Goal: Find contact information

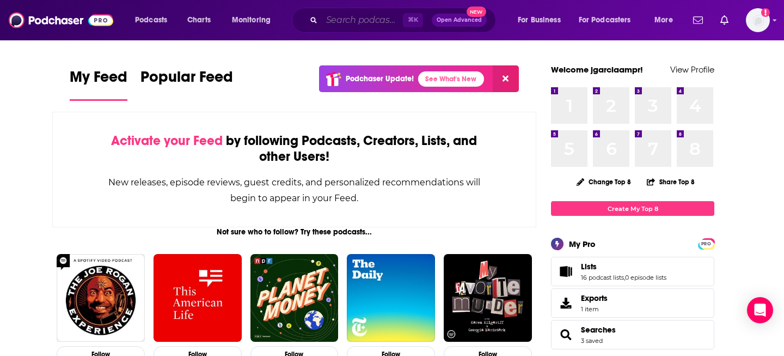
click at [347, 22] on input "Search podcasts, credits, & more..." at bounding box center [362, 19] width 81 height 17
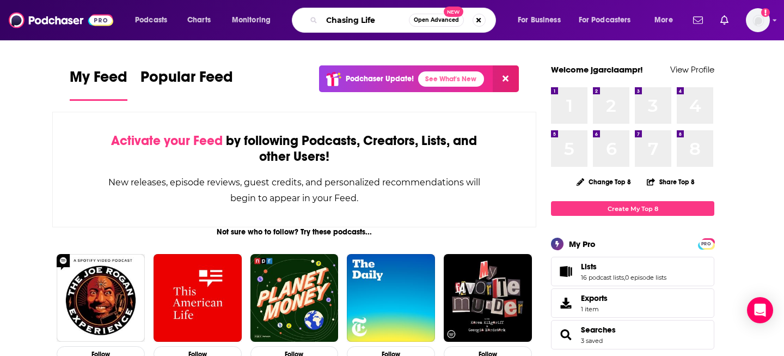
type input "Chasing Life"
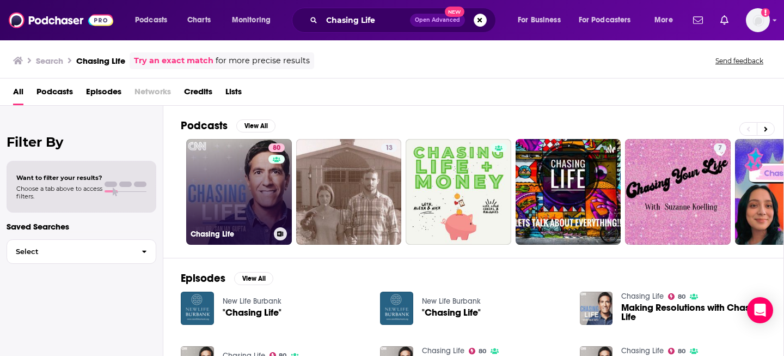
click at [239, 180] on link "80 Chasing Life" at bounding box center [239, 192] width 106 height 106
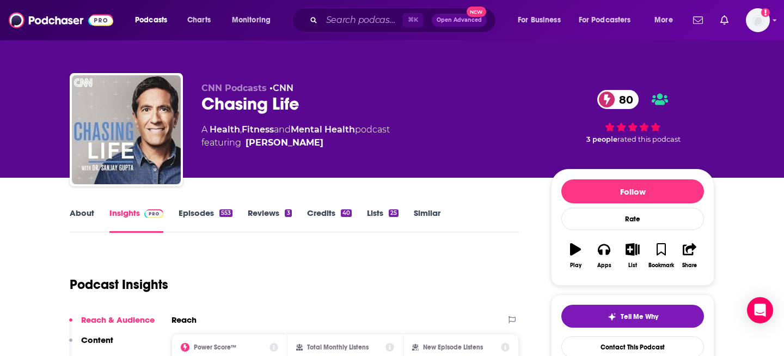
click at [372, 213] on link "Lists 25" at bounding box center [383, 219] width 32 height 25
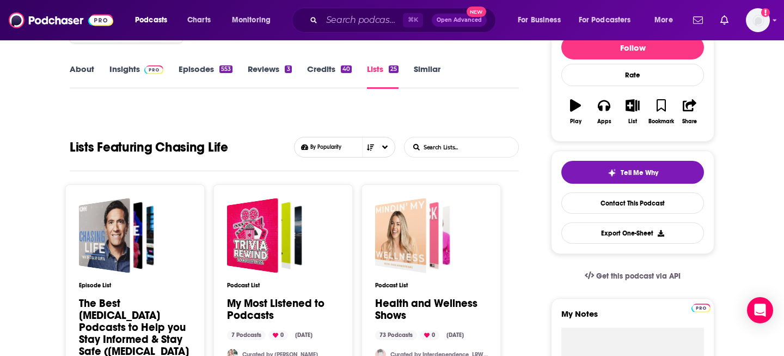
scroll to position [145, 0]
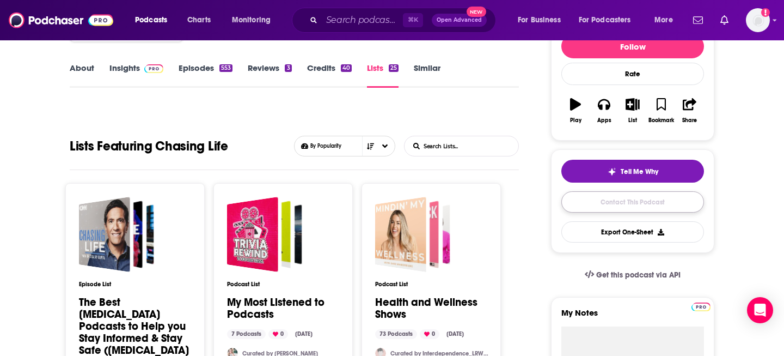
click at [602, 201] on link "Contact This Podcast" at bounding box center [632, 201] width 143 height 21
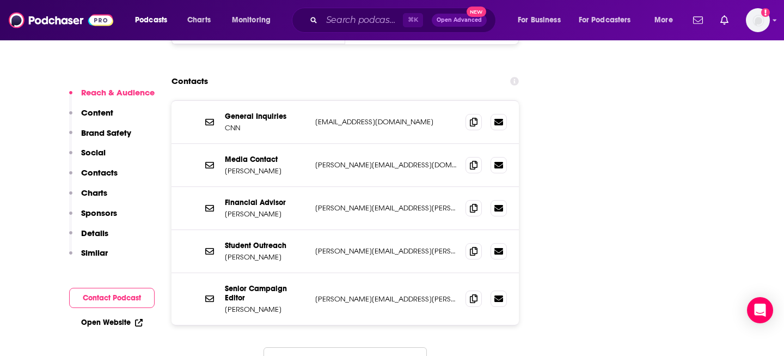
scroll to position [1304, 0]
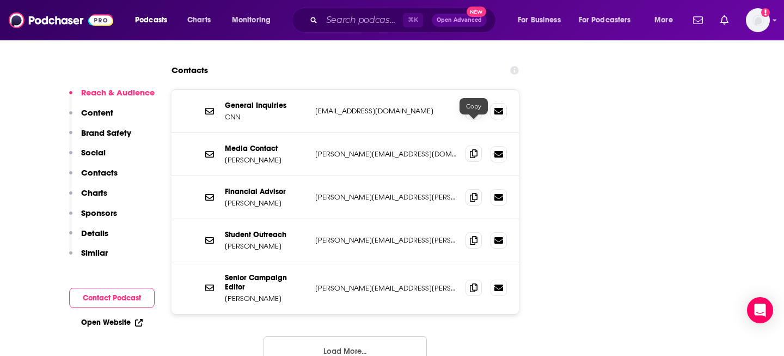
click at [475, 149] on icon at bounding box center [474, 153] width 8 height 9
click at [351, 336] on button "Load More..." at bounding box center [345, 350] width 163 height 29
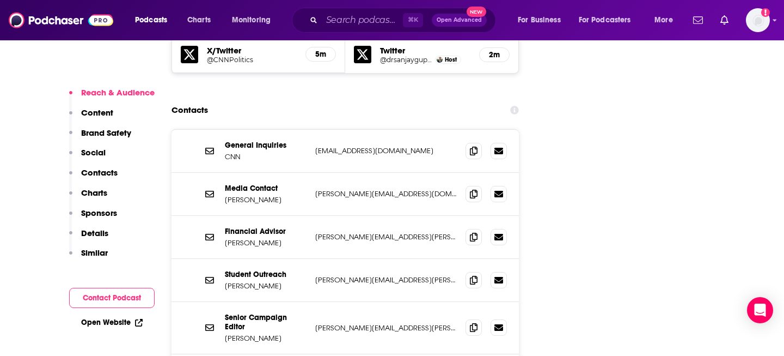
scroll to position [1264, 0]
click at [475, 146] on icon at bounding box center [474, 150] width 8 height 9
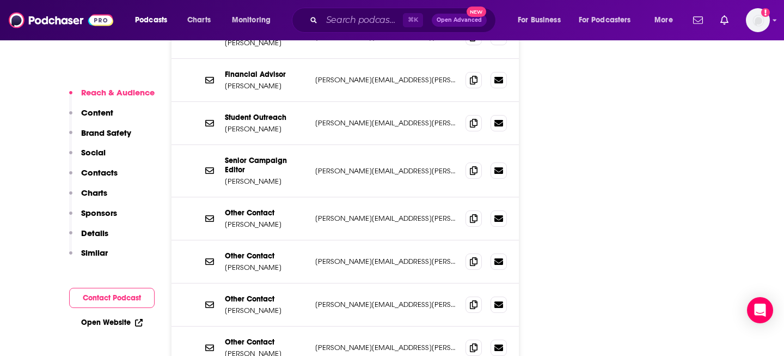
scroll to position [1427, 0]
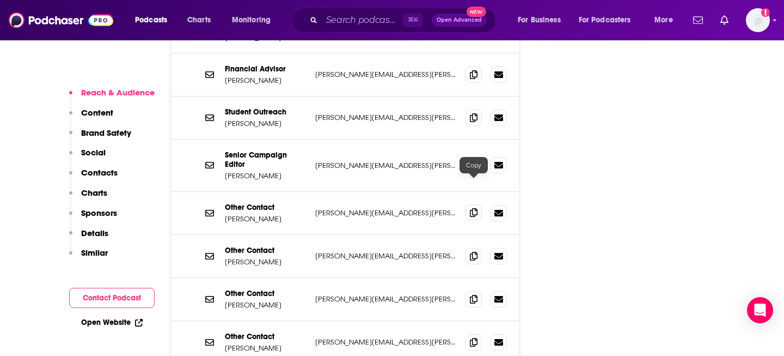
click at [472, 208] on icon at bounding box center [474, 212] width 8 height 9
click at [478, 247] on span at bounding box center [474, 255] width 16 height 16
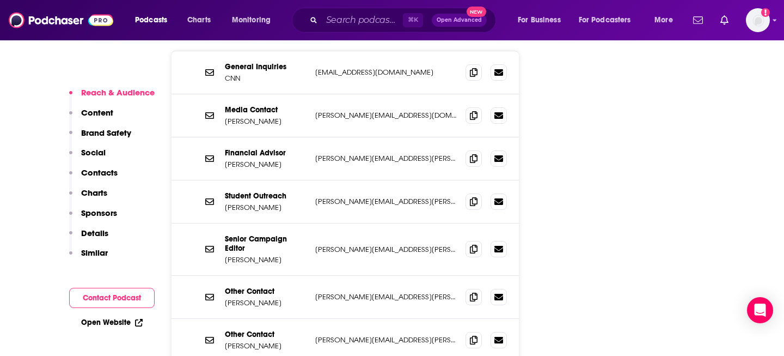
scroll to position [1212, 0]
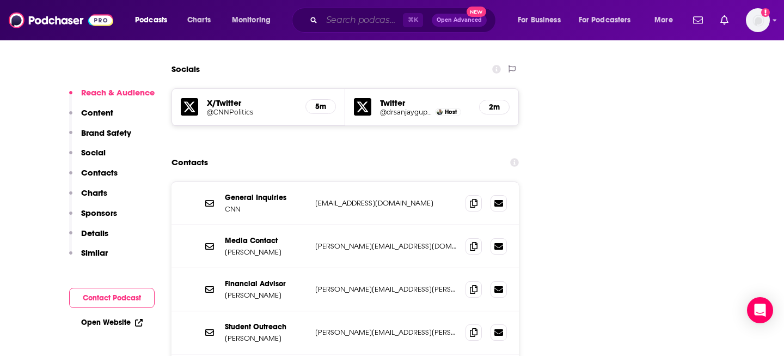
click at [362, 19] on input "Search podcasts, credits, & more..." at bounding box center [362, 19] width 81 height 17
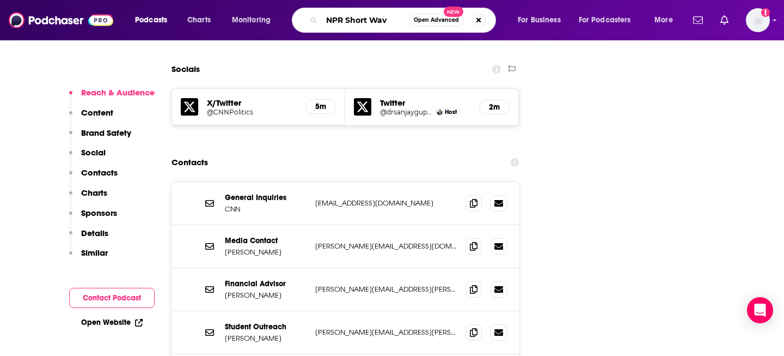
type input "NPR Short Wave"
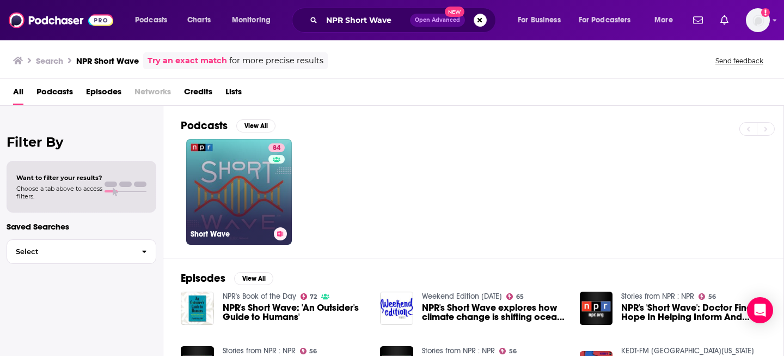
click at [253, 191] on link "84 Short Wave" at bounding box center [239, 192] width 106 height 106
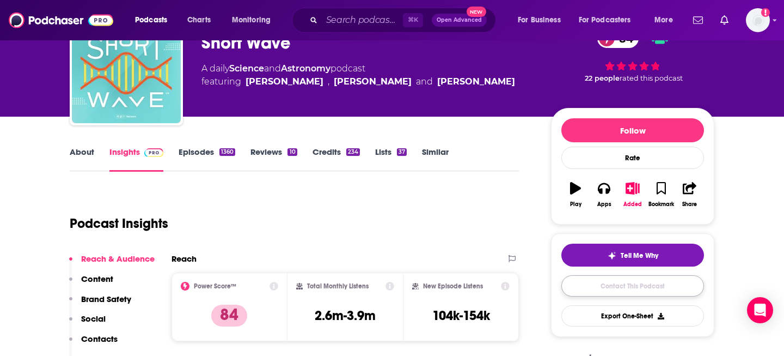
click at [627, 287] on link "Contact This Podcast" at bounding box center [632, 285] width 143 height 21
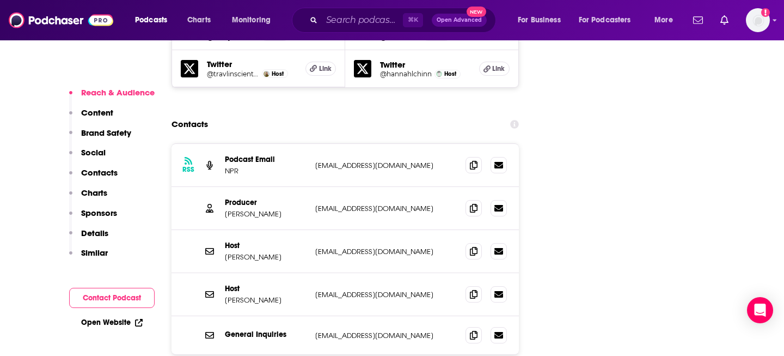
scroll to position [1468, 0]
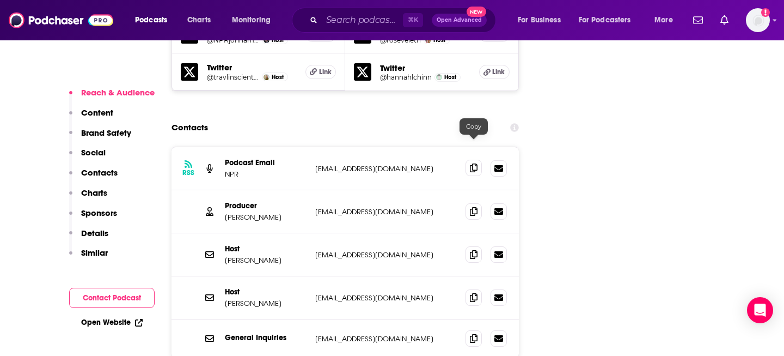
click at [478, 160] on span at bounding box center [474, 168] width 16 height 16
click at [472, 206] on icon at bounding box center [474, 210] width 8 height 9
click at [475, 333] on icon at bounding box center [474, 337] width 8 height 9
